Goal: Task Accomplishment & Management: Manage account settings

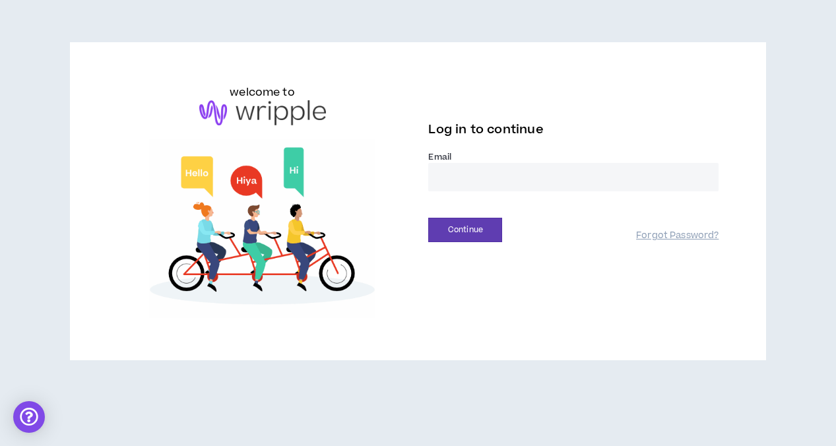
type input "**********"
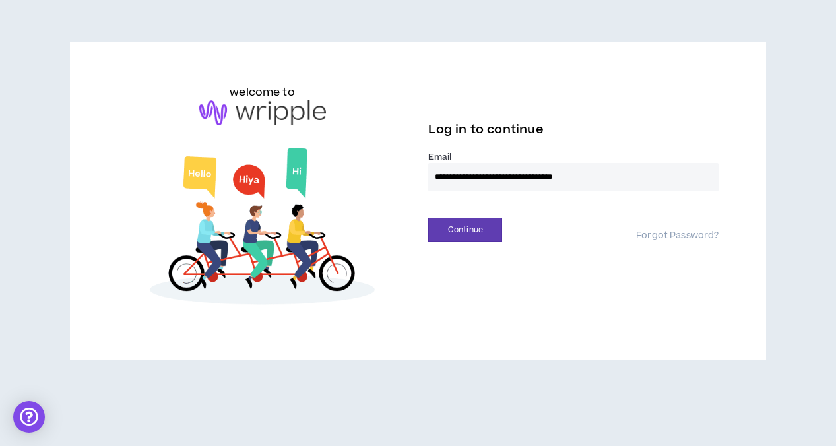
click at [465, 230] on button "Continue" at bounding box center [465, 230] width 74 height 24
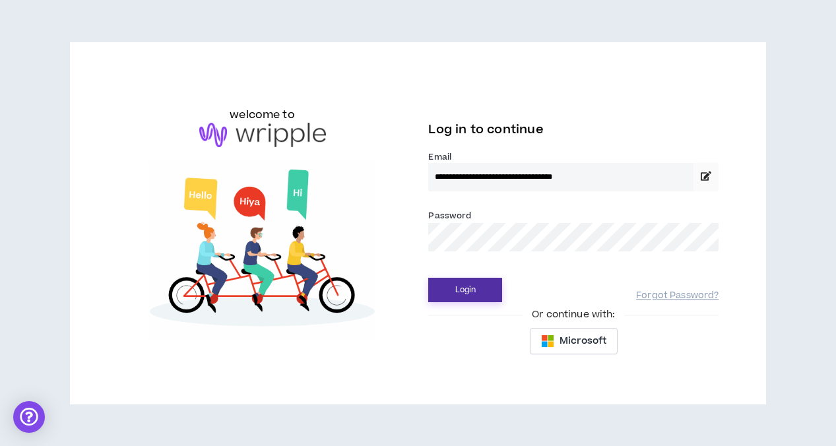
click at [487, 283] on button "Login" at bounding box center [465, 290] width 74 height 24
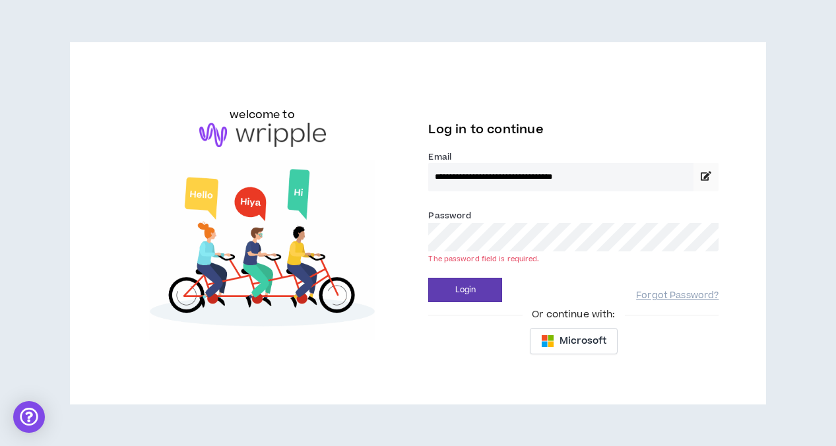
click at [465, 290] on button "Login" at bounding box center [465, 290] width 74 height 24
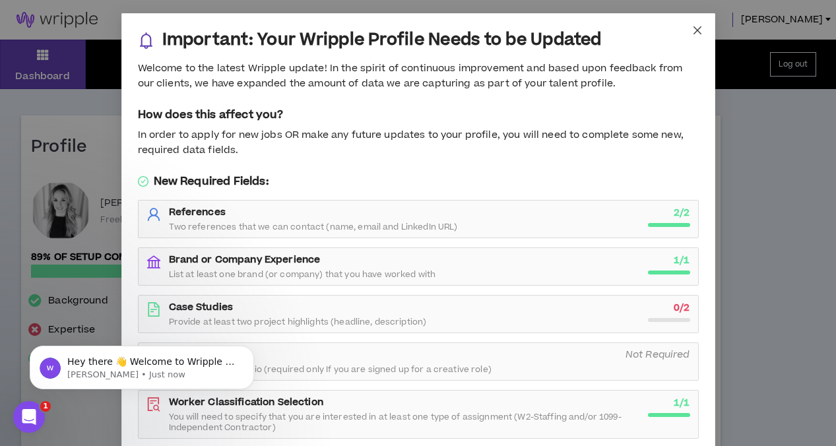
click at [703, 28] on span "Close" at bounding box center [698, 31] width 36 height 36
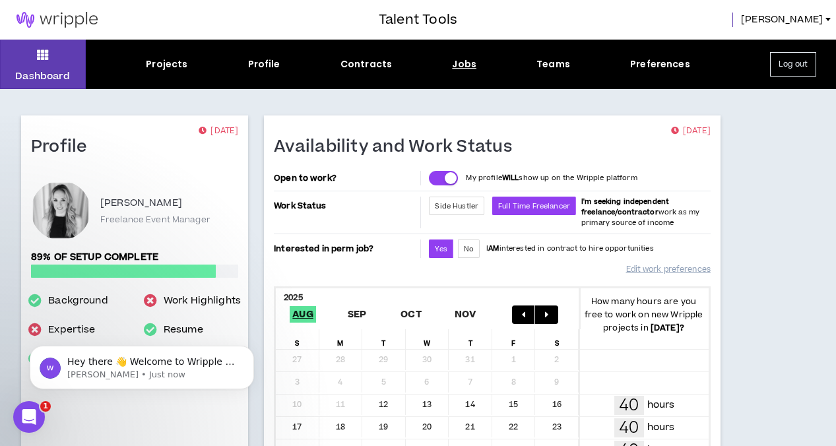
click at [453, 65] on div "Jobs" at bounding box center [464, 64] width 24 height 14
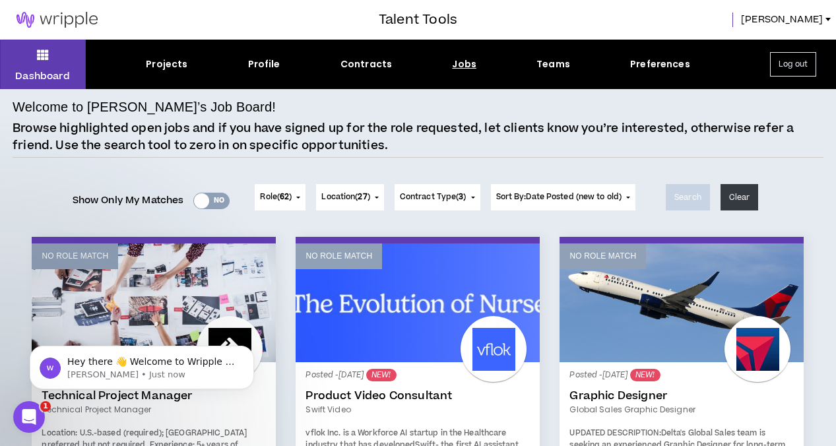
click at [26, 421] on icon "Open Intercom Messenger" at bounding box center [29, 418] width 22 height 22
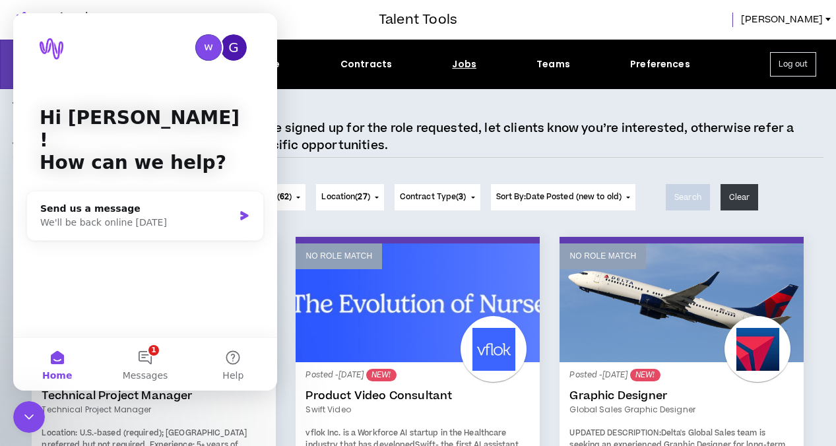
click at [28, 417] on icon "Close Intercom Messenger" at bounding box center [29, 417] width 16 height 16
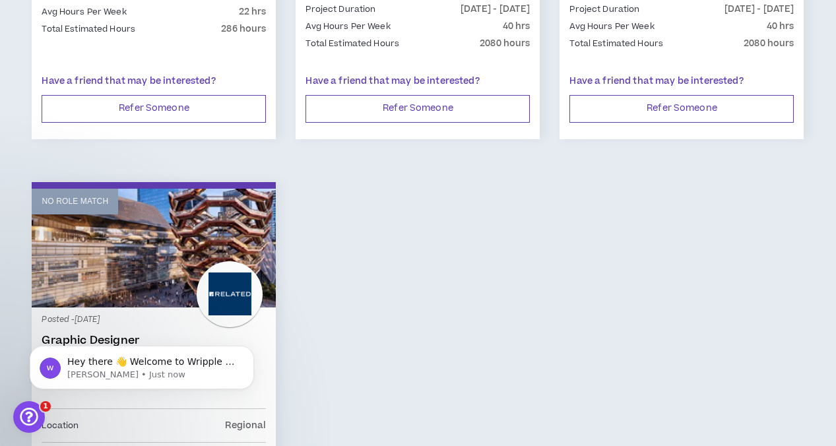
scroll to position [2058, 0]
